Goal: Use online tool/utility

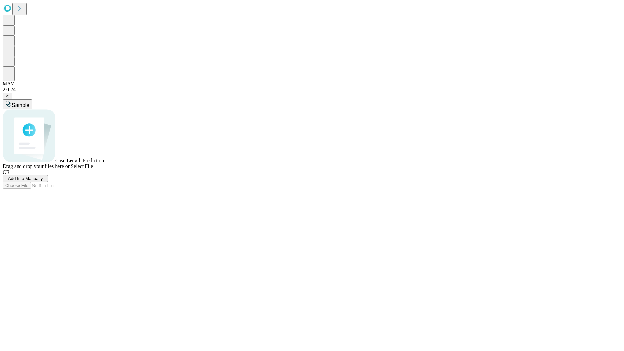
click at [43, 181] on span "Add Info Manually" at bounding box center [25, 178] width 35 height 5
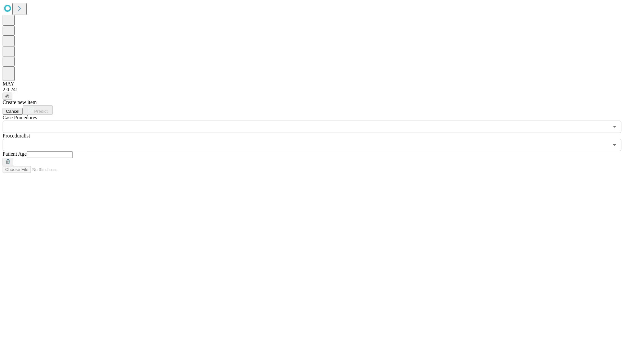
click at [73, 152] on input "text" at bounding box center [50, 155] width 46 height 7
type input "**"
click at [317, 139] on input "text" at bounding box center [306, 145] width 607 height 12
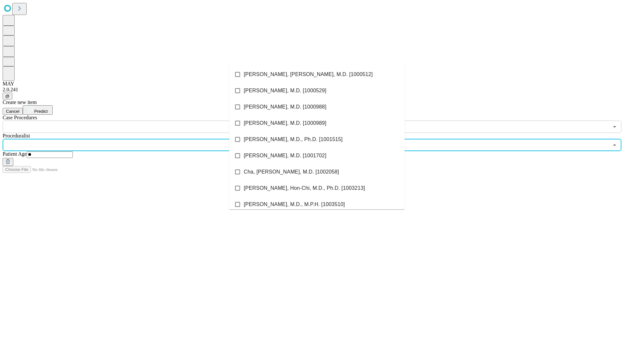
click at [317, 74] on li "[PERSON_NAME], [PERSON_NAME], M.D. [1000512]" at bounding box center [317, 74] width 176 height 16
click at [137, 121] on input "text" at bounding box center [306, 127] width 607 height 12
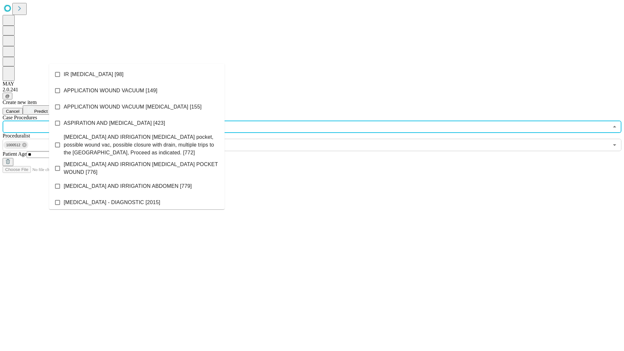
click at [137, 74] on li "IR [MEDICAL_DATA] [98]" at bounding box center [137, 74] width 176 height 16
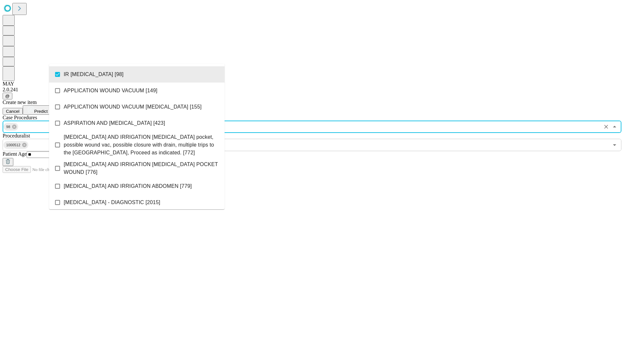
click at [47, 109] on span "Predict" at bounding box center [40, 111] width 13 height 5
